Goal: Task Accomplishment & Management: Use online tool/utility

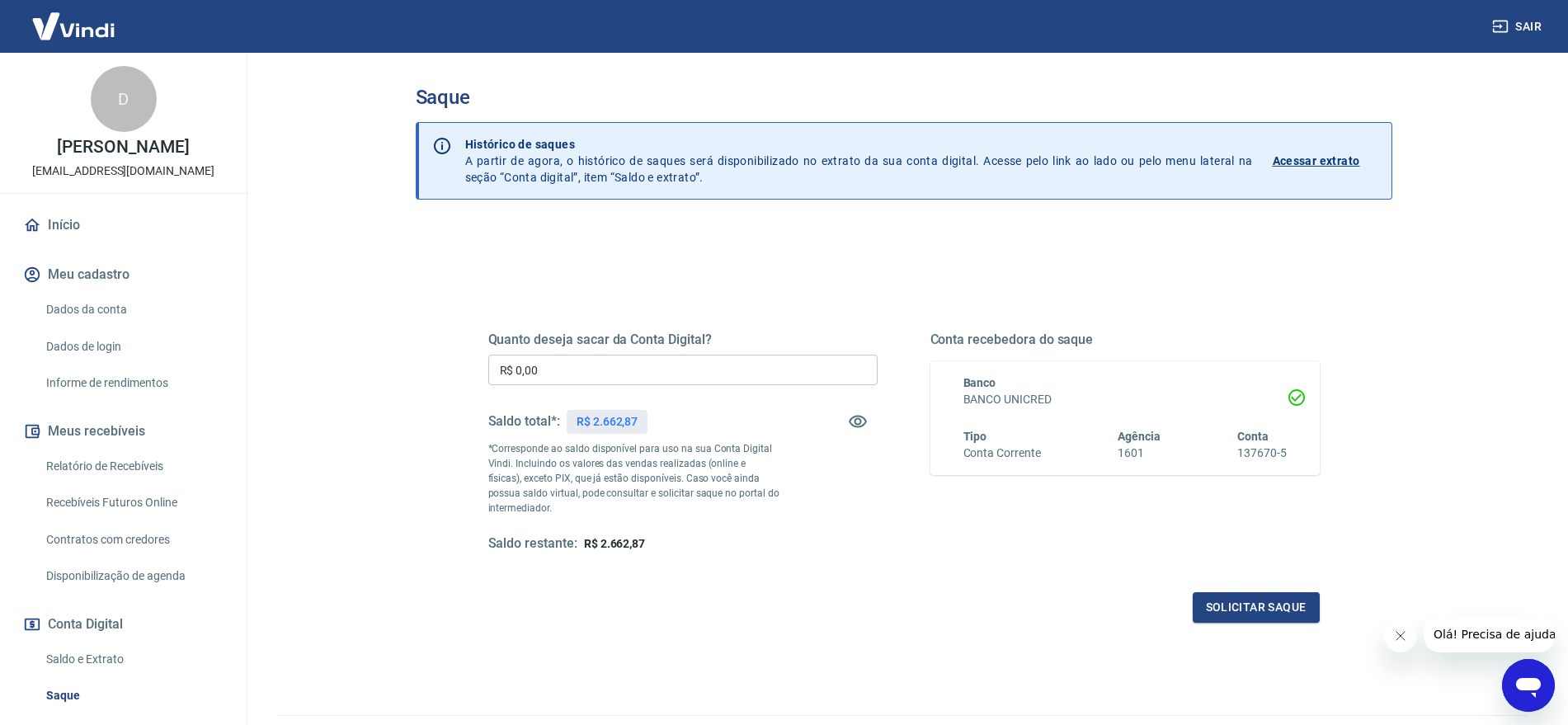
click at [617, 377] on input "R$ 0,00" at bounding box center [683, 369] width 389 height 30
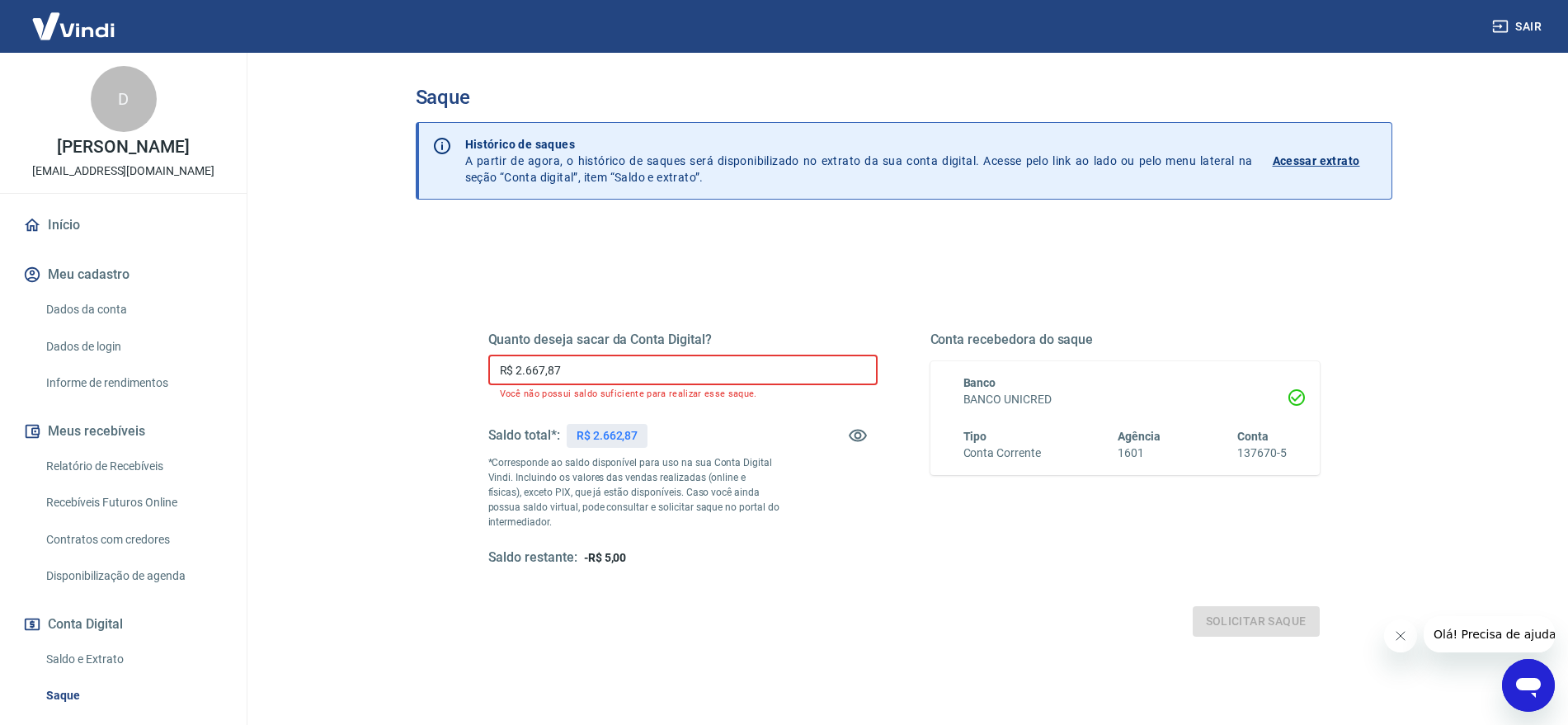
click at [545, 366] on input "R$ 2.667,87" at bounding box center [683, 369] width 389 height 30
click at [581, 367] on input "R$ 2.668,72" at bounding box center [683, 369] width 389 height 30
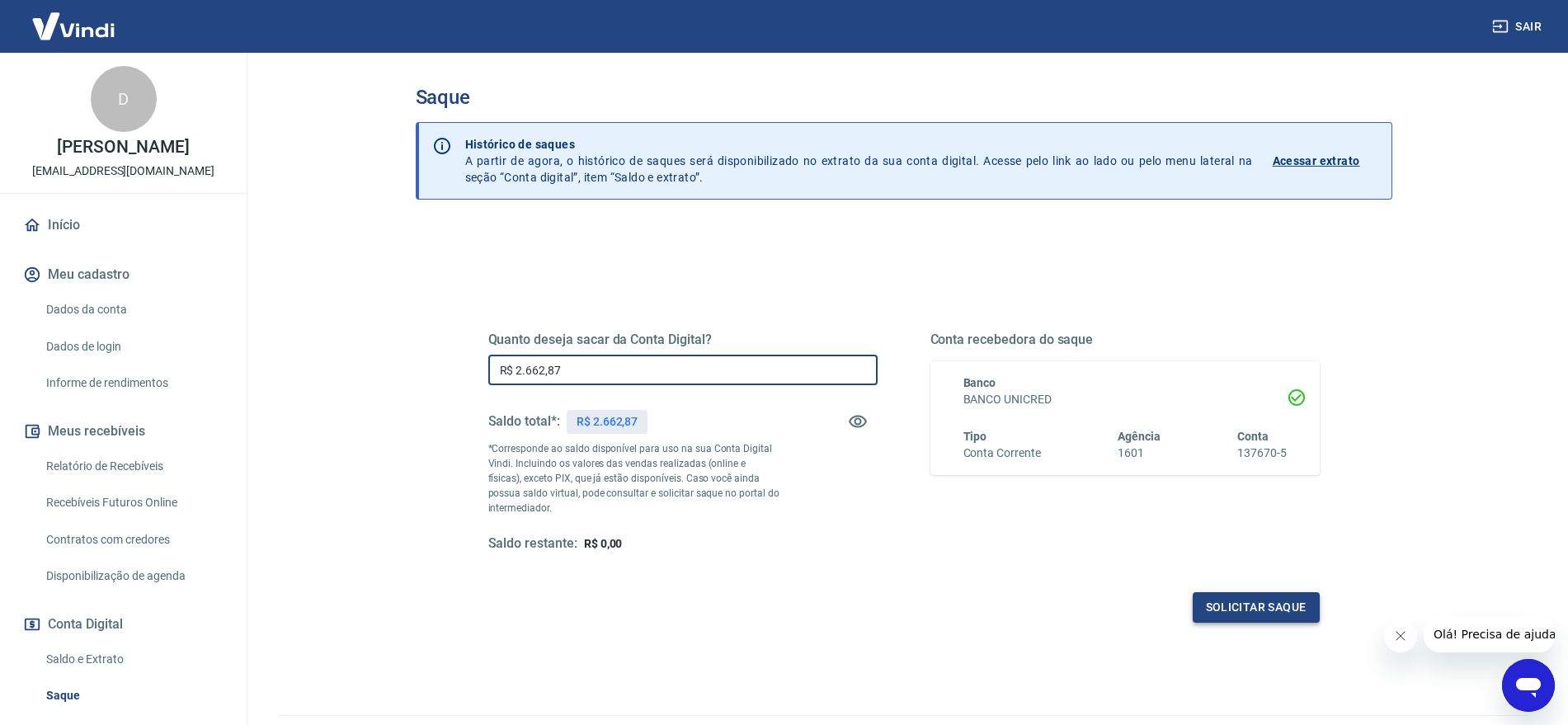
type input "R$ 2.662,87"
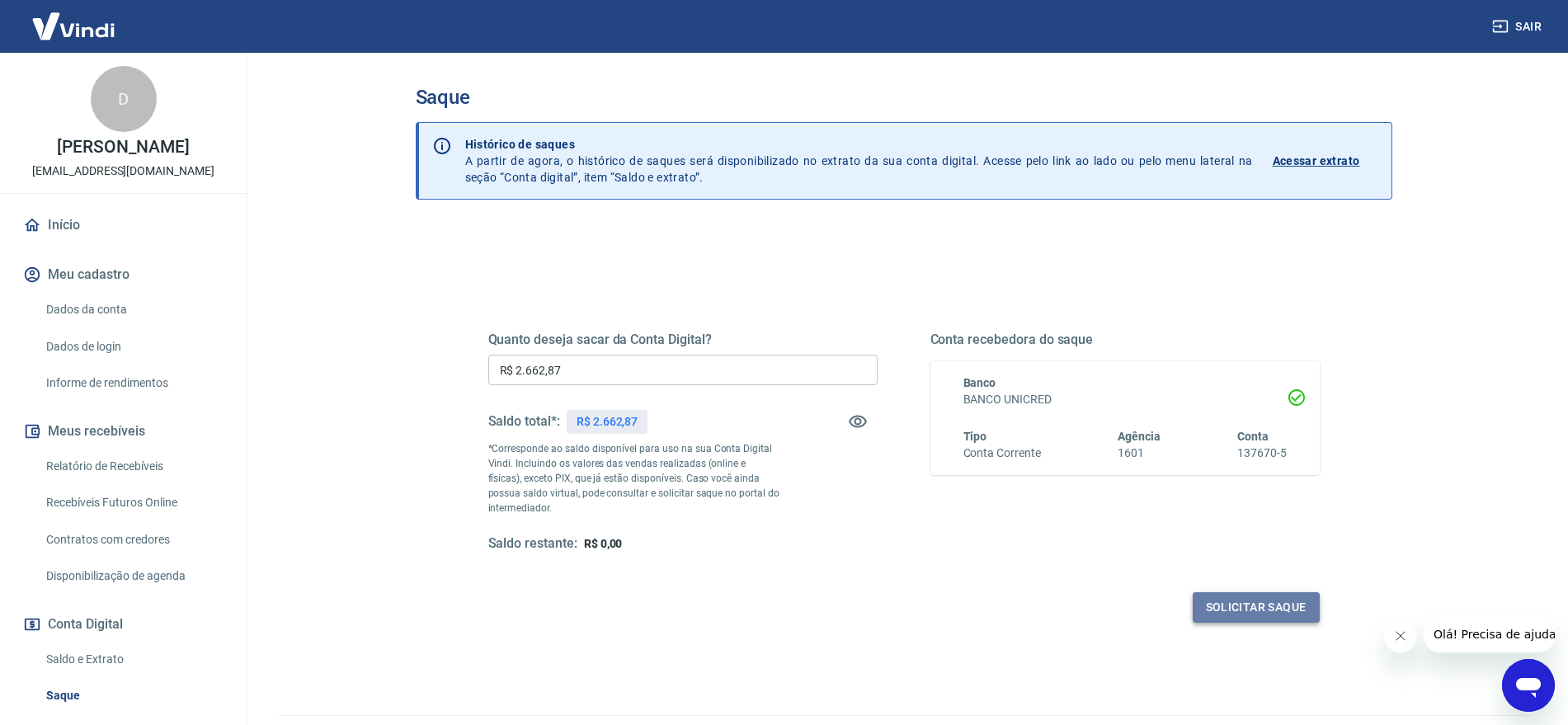
click at [1277, 611] on button "Solicitar saque" at bounding box center [1256, 607] width 127 height 30
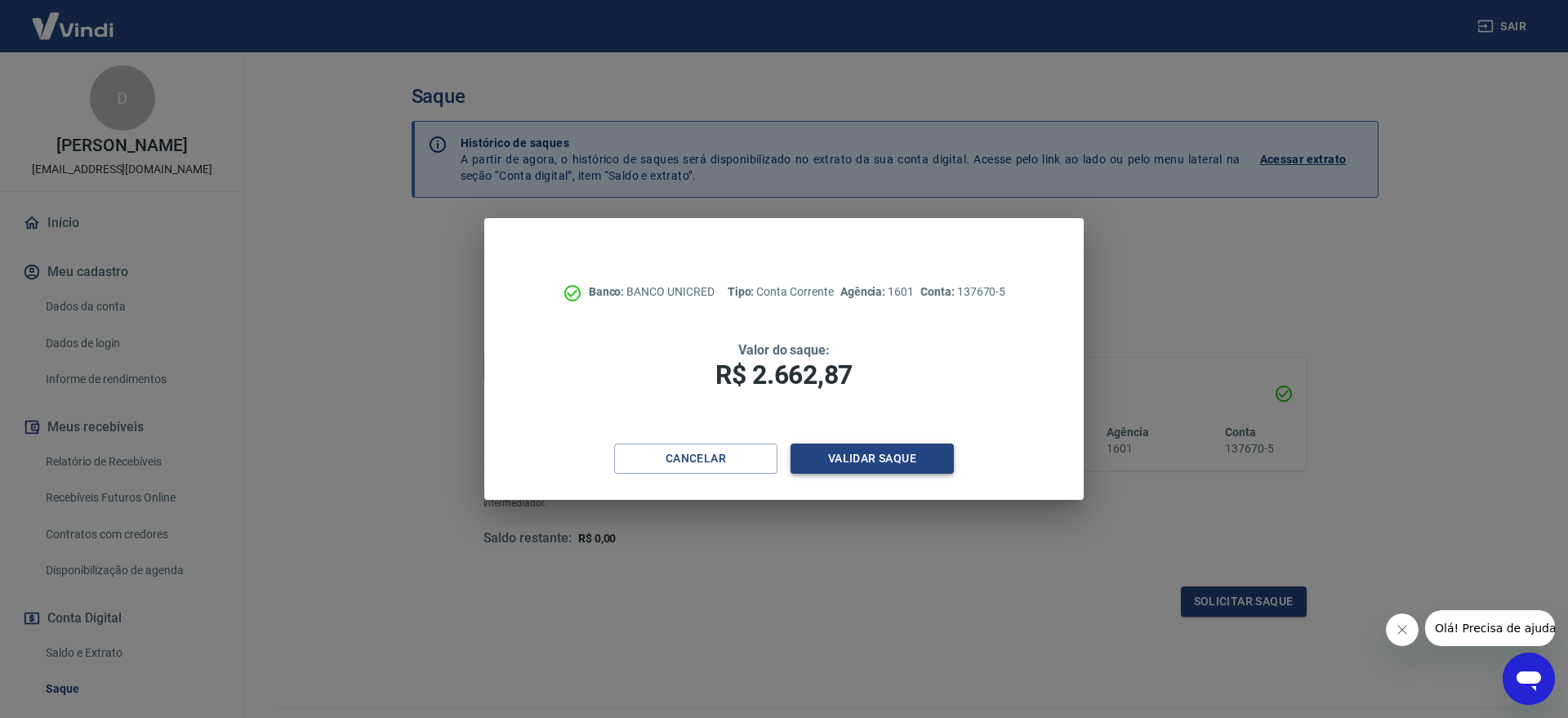
click at [848, 459] on button "Validar saque" at bounding box center [872, 458] width 163 height 30
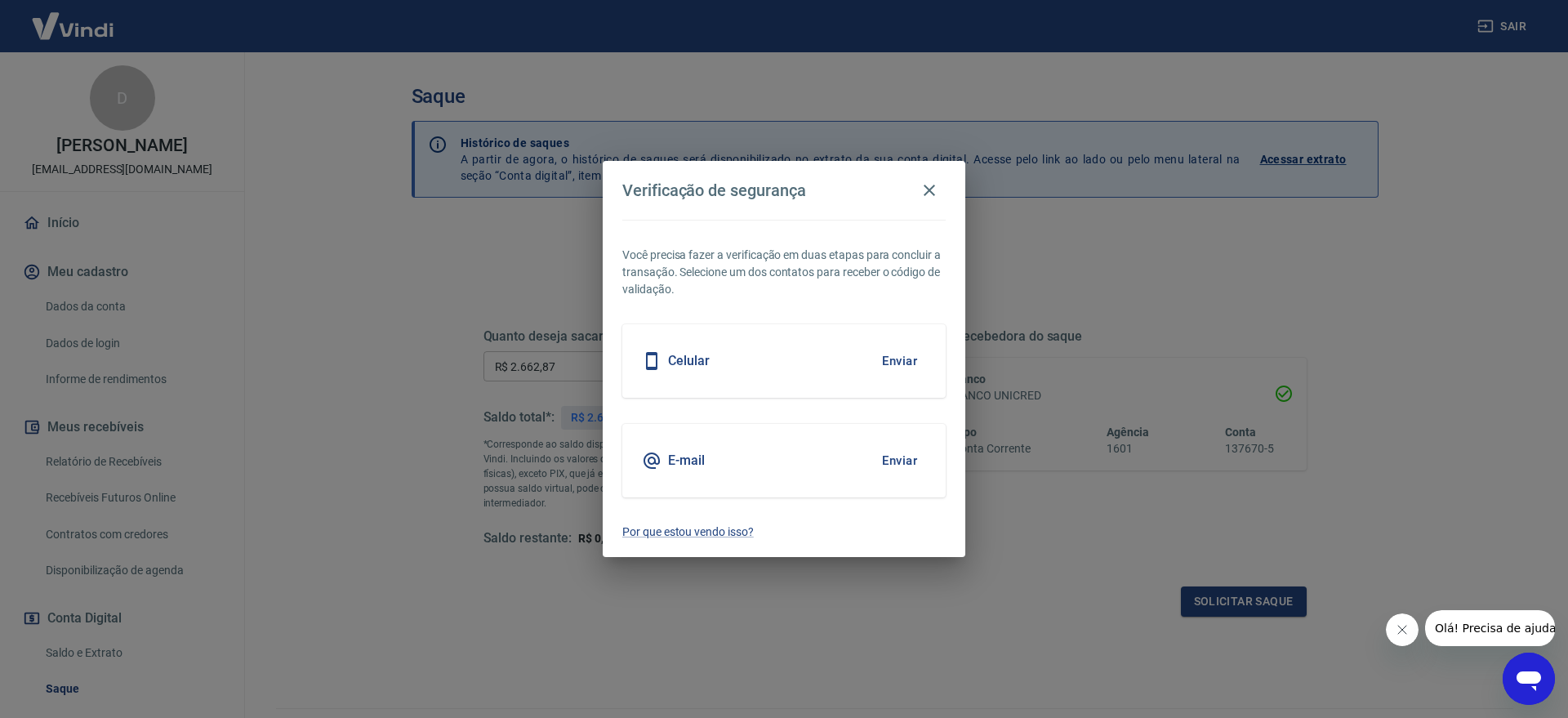
click at [898, 356] on button "Enviar" at bounding box center [900, 361] width 53 height 34
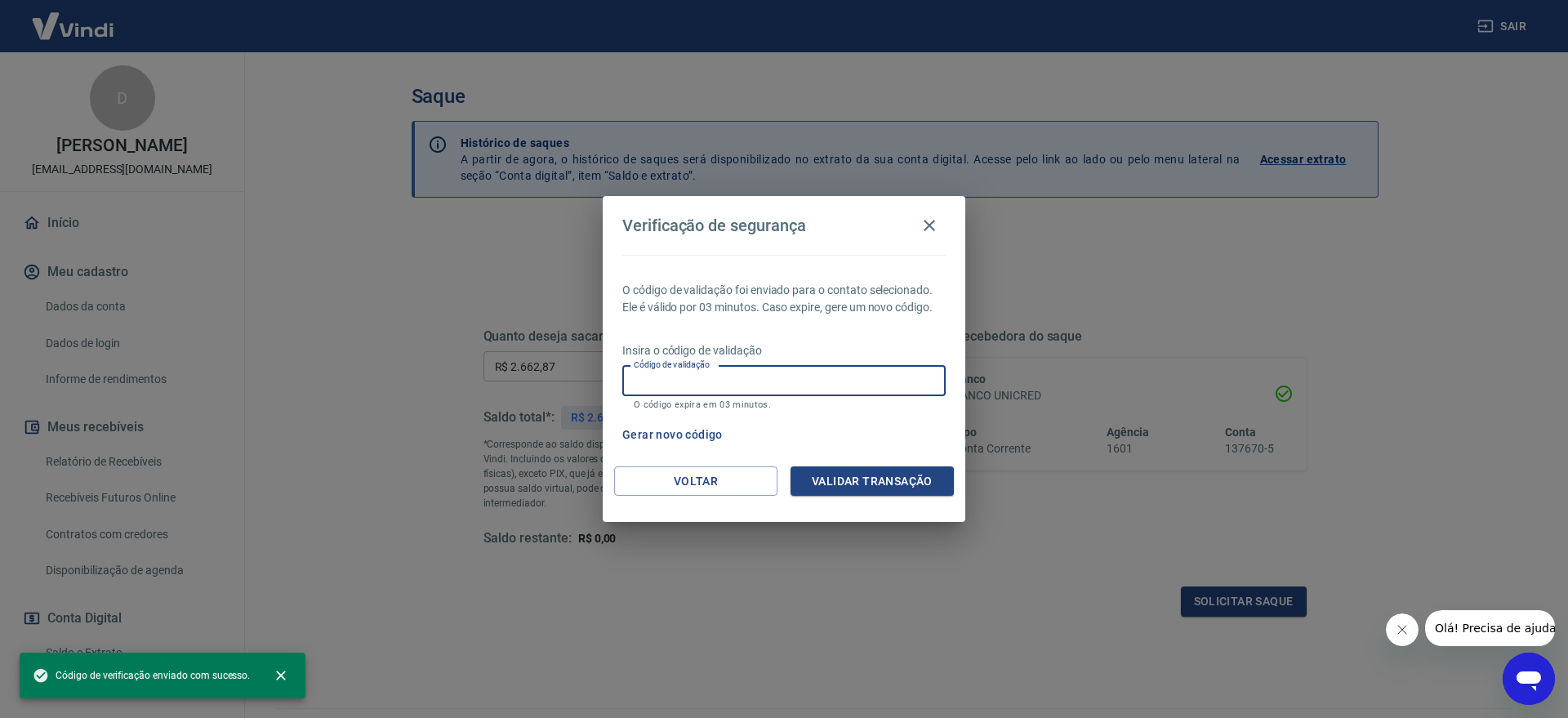
click at [771, 380] on input "Código de validação" at bounding box center [784, 380] width 324 height 30
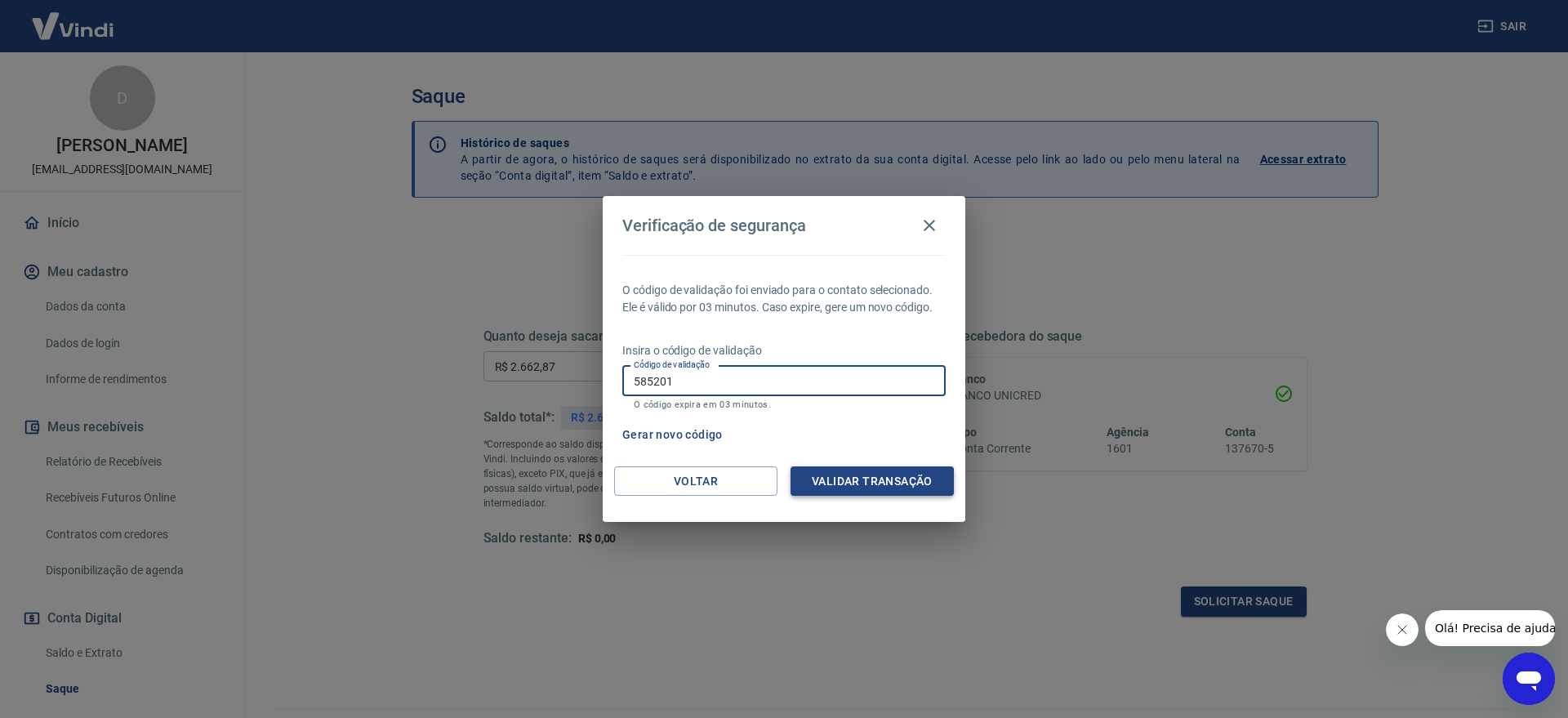
type input "585201"
click at [909, 477] on button "Validar transação" at bounding box center [872, 481] width 163 height 30
